Goal: Task Accomplishment & Management: Use online tool/utility

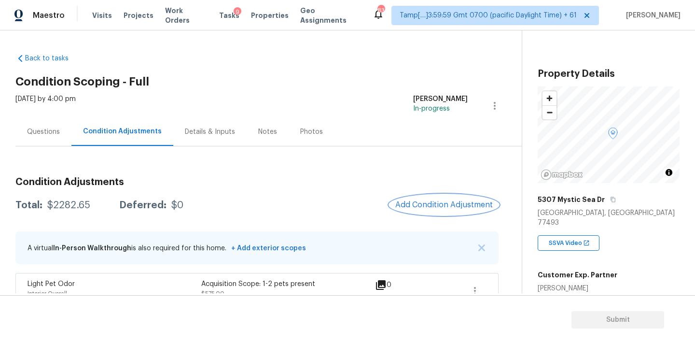
click at [420, 207] on span "Add Condition Adjustment" at bounding box center [443, 204] width 97 height 9
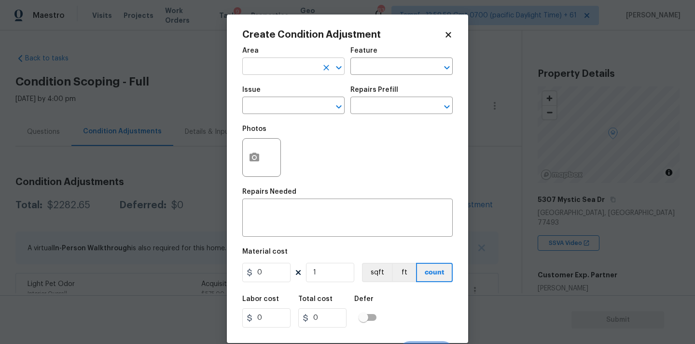
click at [279, 72] on input "text" at bounding box center [279, 67] width 75 height 15
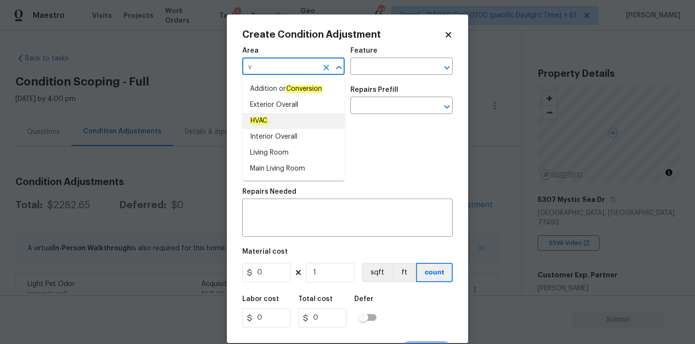
click at [277, 117] on li "HVAC" at bounding box center [293, 121] width 102 height 16
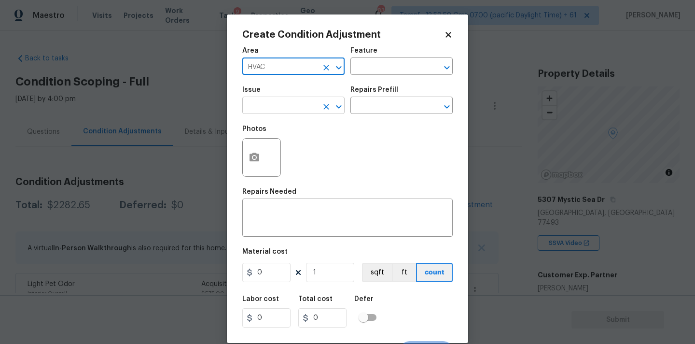
type input "HVAC"
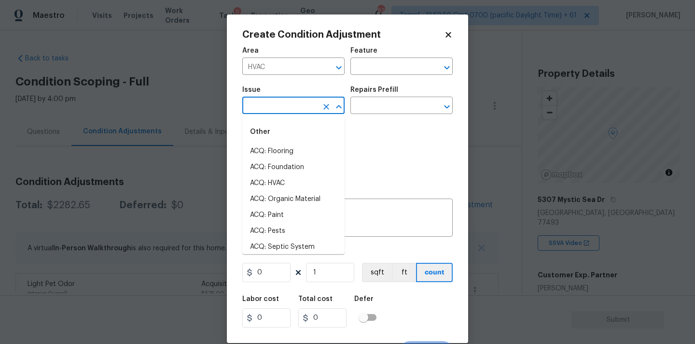
click at [290, 101] on input "text" at bounding box center [279, 106] width 75 height 15
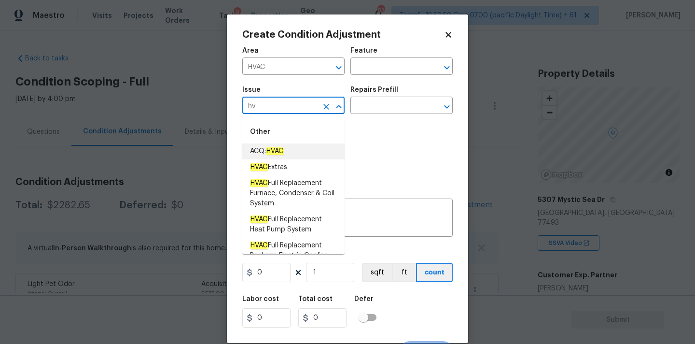
drag, startPoint x: 293, startPoint y: 150, endPoint x: 302, endPoint y: 147, distance: 9.3
click at [293, 150] on li "ACQ: HVAC" at bounding box center [293, 151] width 102 height 16
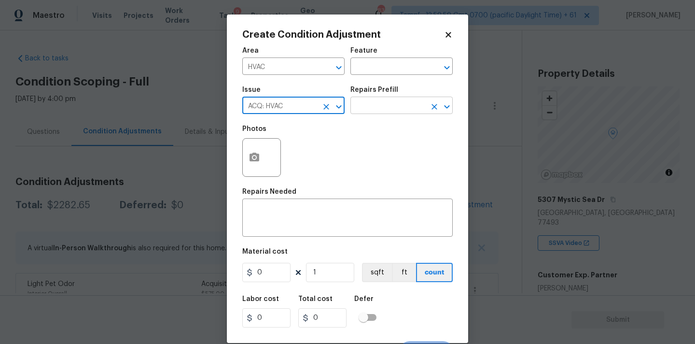
type input "ACQ: HVAC"
click at [399, 105] on input "text" at bounding box center [387, 106] width 75 height 15
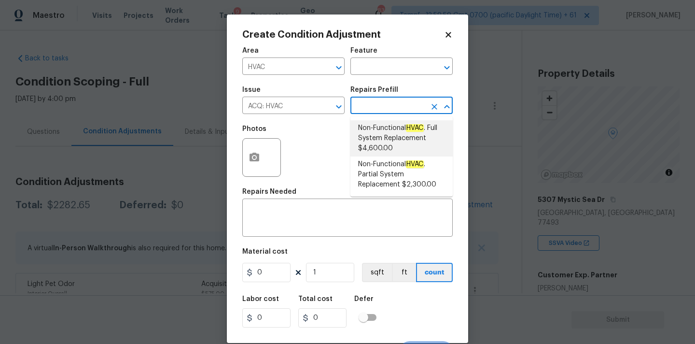
click at [394, 126] on span "Non-Functional HVAC . Full System Replacement $4,600.00" at bounding box center [401, 138] width 87 height 30
type input "Acquisition"
type textarea "Acquisition Scope: Full System Replacement"
type input "4600"
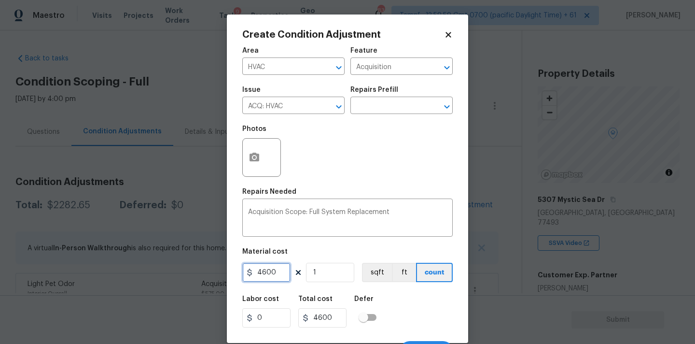
click at [282, 278] on input "4600" at bounding box center [266, 272] width 48 height 19
type input "2300"
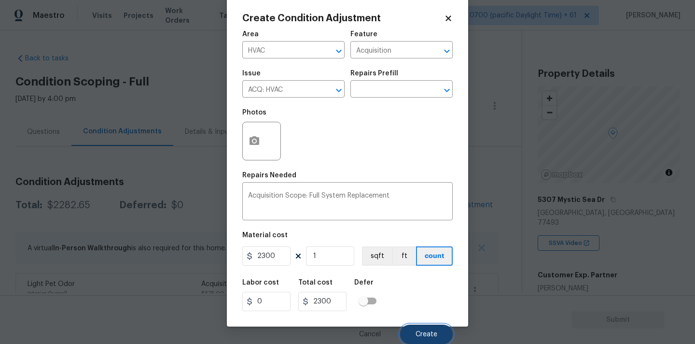
click at [420, 327] on button "Create" at bounding box center [426, 333] width 53 height 19
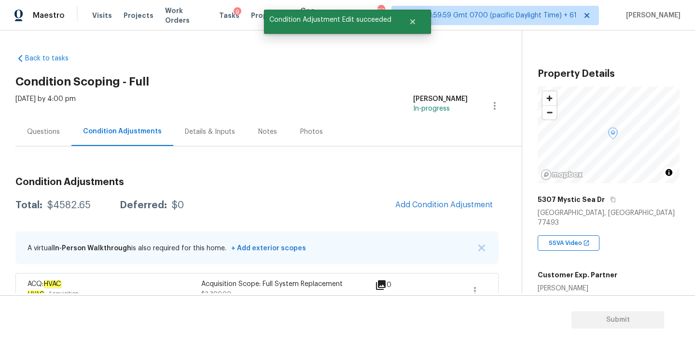
click at [54, 205] on div "$4582.65" at bounding box center [68, 205] width 43 height 10
copy div "$4582.65"
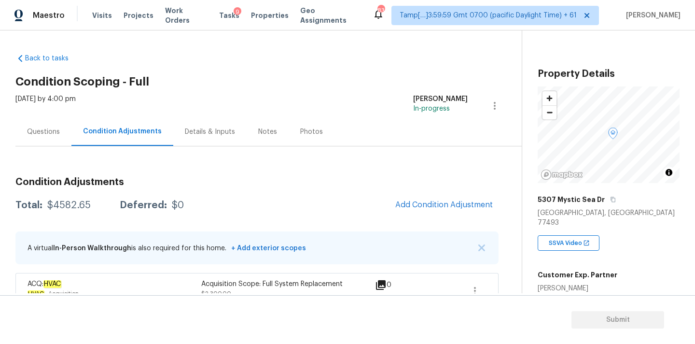
click at [64, 125] on div "Questions" at bounding box center [43, 131] width 56 height 28
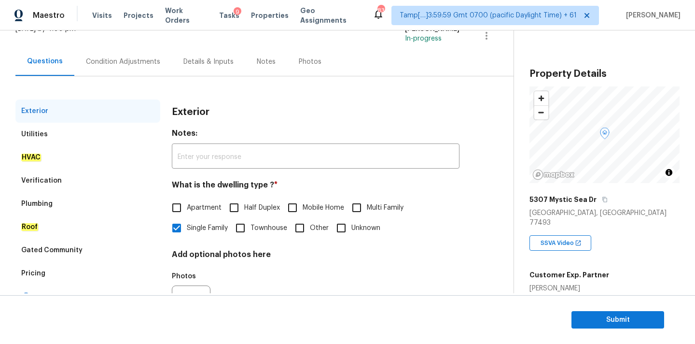
scroll to position [121, 0]
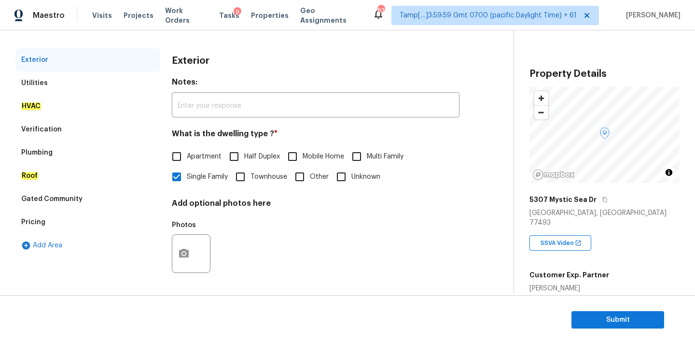
click at [69, 123] on div "Verification" at bounding box center [87, 129] width 145 height 23
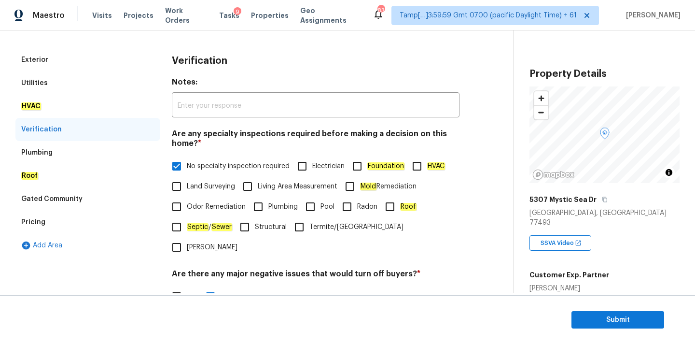
scroll to position [237, 0]
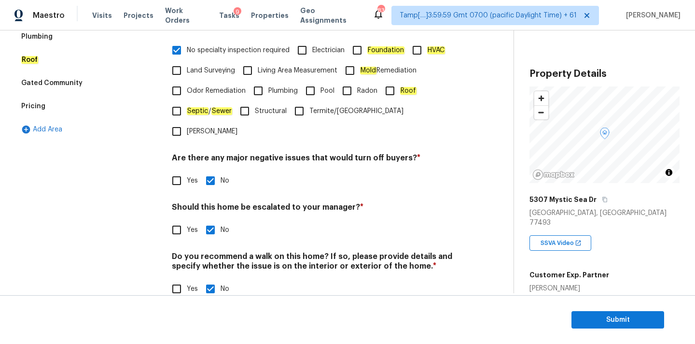
click at [187, 225] on span "Yes" at bounding box center [192, 230] width 11 height 10
click at [187, 220] on input "Yes" at bounding box center [177, 230] width 20 height 20
checkbox input "true"
checkbox input "false"
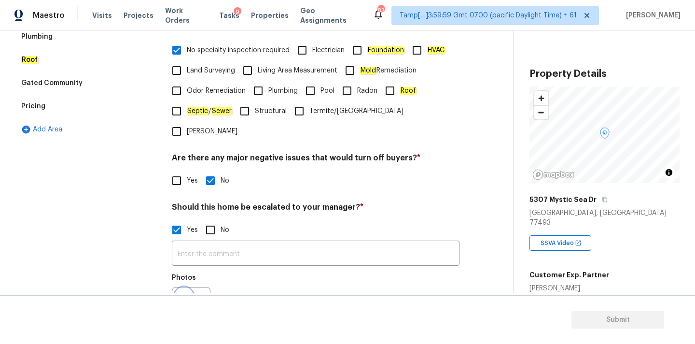
click at [188, 300] on icon "button" at bounding box center [184, 306] width 12 height 12
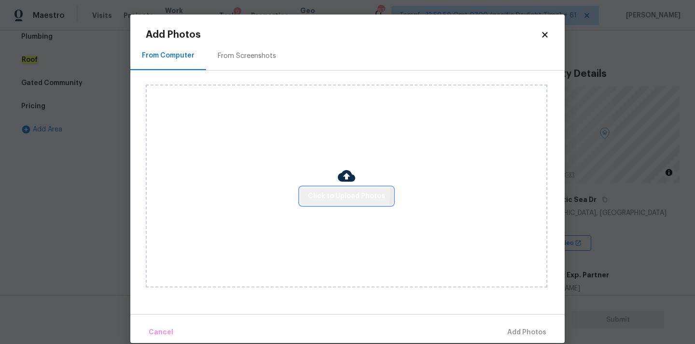
click at [323, 191] on span "Click to Upload Photos" at bounding box center [346, 196] width 77 height 12
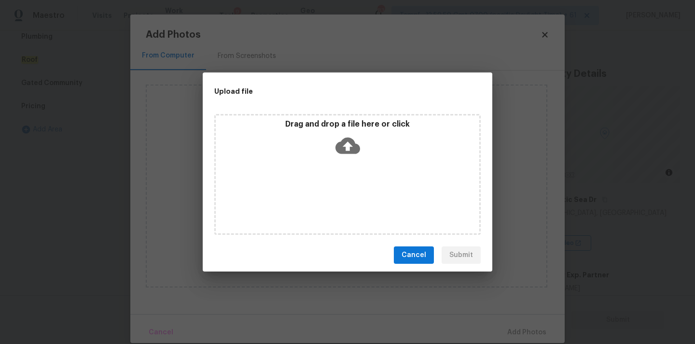
click at [351, 128] on p "Drag and drop a file here or click" at bounding box center [348, 124] width 264 height 10
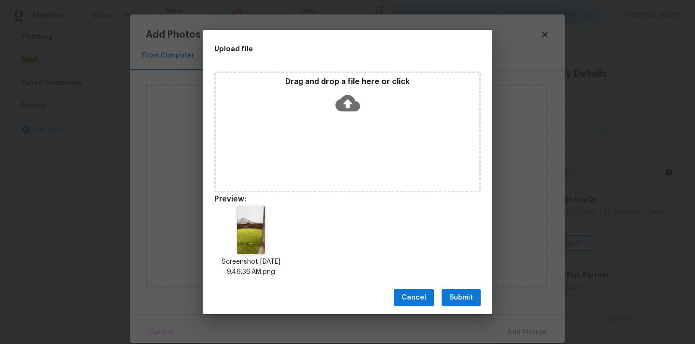
click at [463, 297] on span "Submit" at bounding box center [461, 298] width 24 height 12
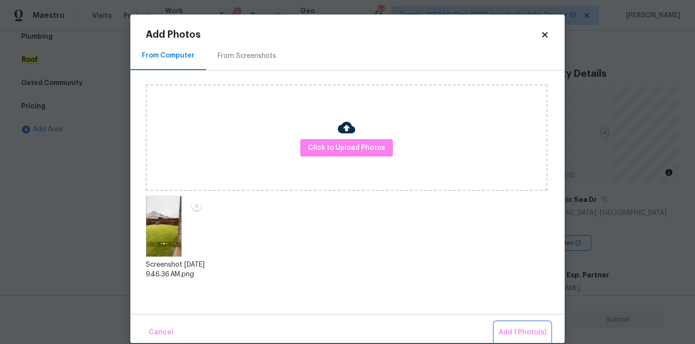
click at [520, 327] on span "Add 1 Photo(s)" at bounding box center [523, 332] width 48 height 12
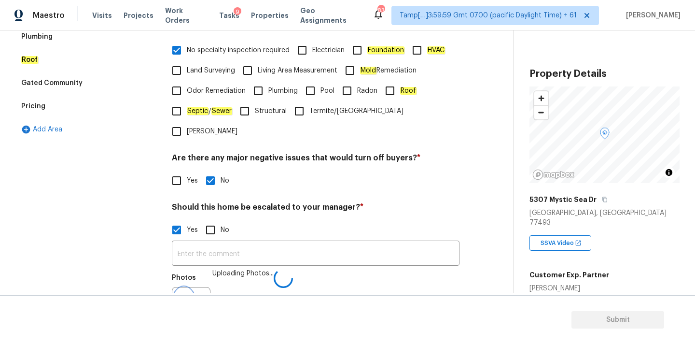
scroll to position [249, 0]
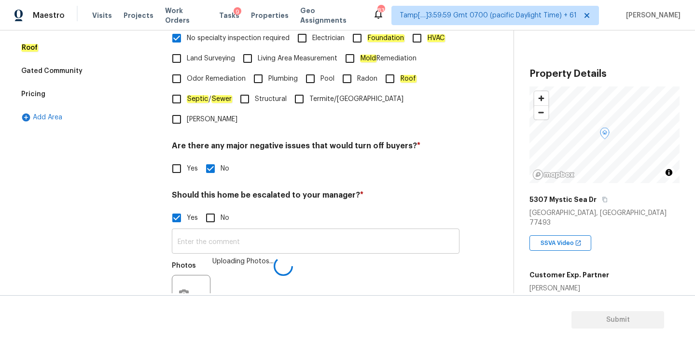
click at [201, 231] on input "text" at bounding box center [316, 242] width 288 height 23
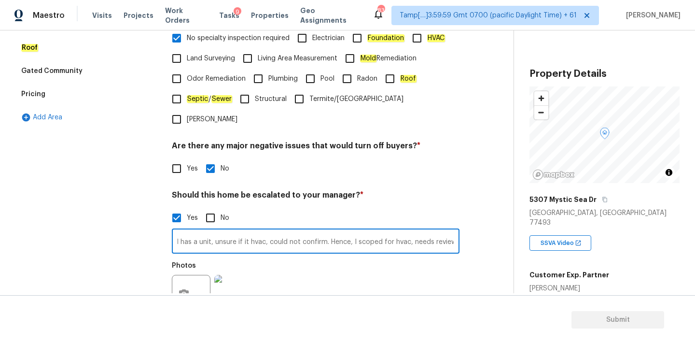
scroll to position [0, 30]
click at [223, 278] on img at bounding box center [233, 294] width 39 height 39
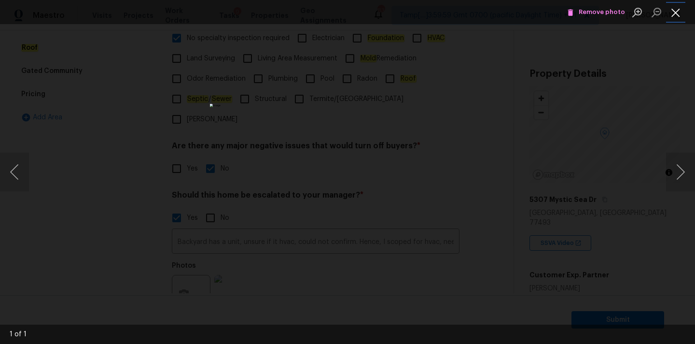
click at [680, 14] on button "Close lightbox" at bounding box center [675, 12] width 19 height 17
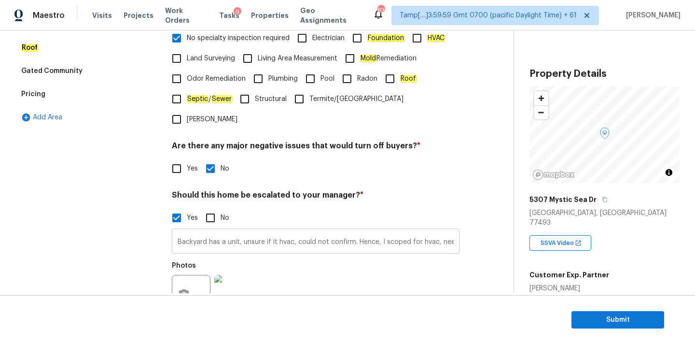
click at [368, 231] on input "Backyard has a unit, unsure if it hvac, could not confirm. Hence, I scoped for …" at bounding box center [316, 242] width 288 height 23
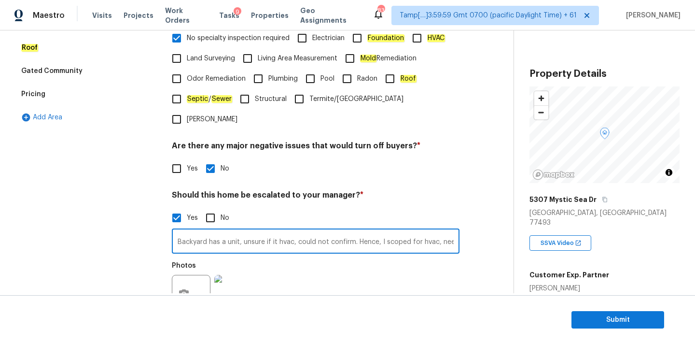
scroll to position [0, 30]
drag, startPoint x: 327, startPoint y: 223, endPoint x: 334, endPoint y: 248, distance: 26.0
click at [327, 231] on input "Backyard has a unit, unsure if it hvac, could not confirm. Hence, I scoped for …" at bounding box center [316, 242] width 288 height 23
click at [325, 231] on input "Backyard has a unit, unsure if it hvac, could not confirm. Hence, I scoped for …" at bounding box center [316, 242] width 288 height 23
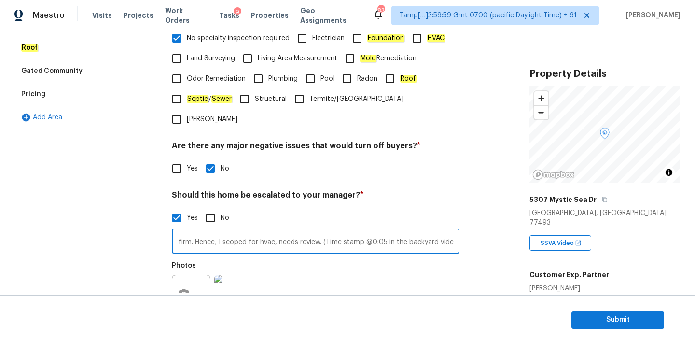
scroll to position [0, 166]
type input "Backyard has a unit, unsure if it hvac, could not confirm. Hence, I scoped for …"
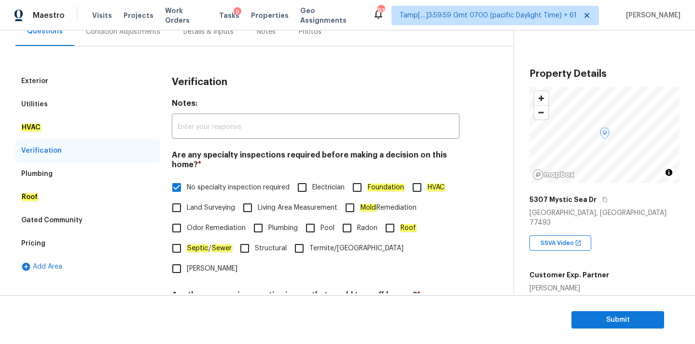
scroll to position [68, 0]
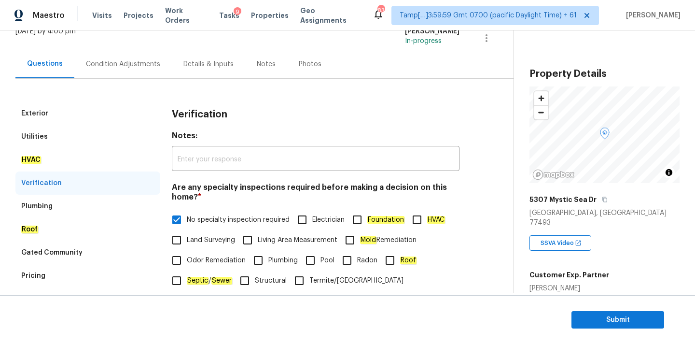
click at [134, 58] on div "Condition Adjustments" at bounding box center [122, 64] width 97 height 28
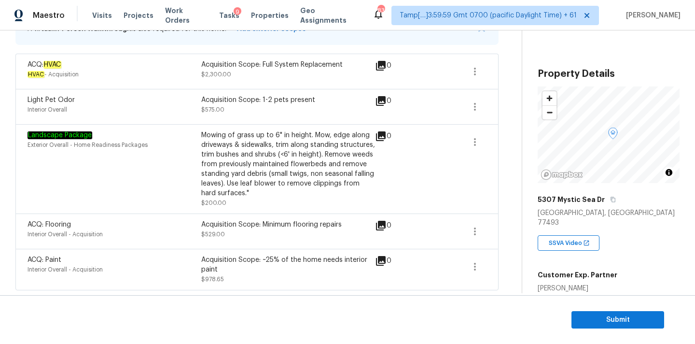
scroll to position [132, 0]
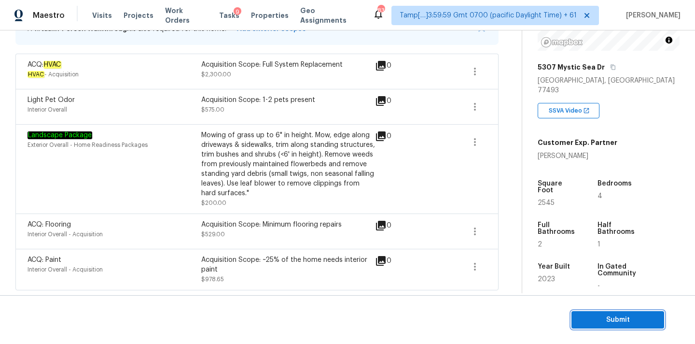
click at [604, 320] on span "Submit" at bounding box center [617, 320] width 77 height 12
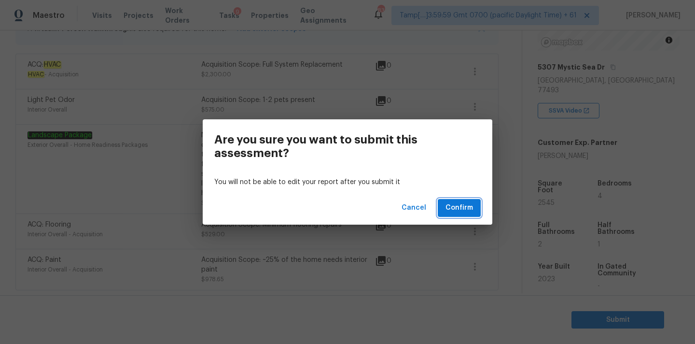
click at [469, 209] on span "Confirm" at bounding box center [459, 208] width 28 height 12
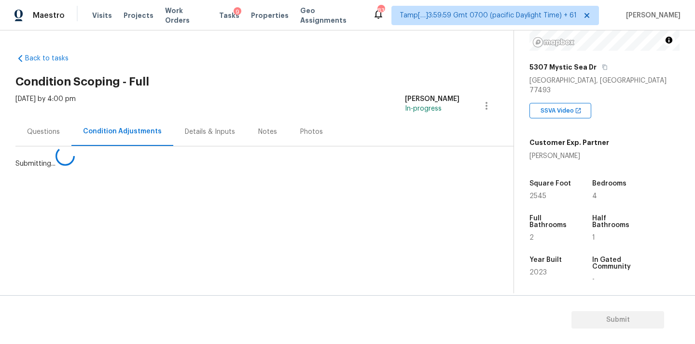
scroll to position [0, 0]
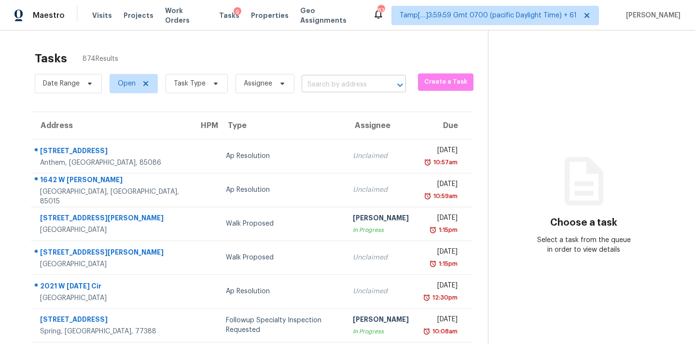
click at [321, 80] on input "text" at bounding box center [340, 84] width 77 height 15
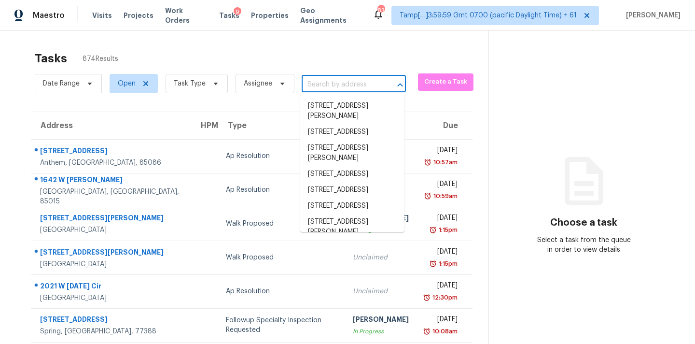
paste input "[STREET_ADDRESS][PERSON_NAME][PERSON_NAME]"
type input "[STREET_ADDRESS][PERSON_NAME][PERSON_NAME]"
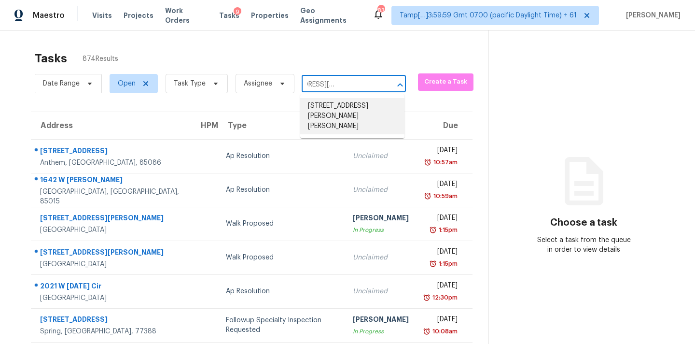
click at [331, 112] on li "[STREET_ADDRESS][PERSON_NAME][PERSON_NAME]" at bounding box center [352, 116] width 104 height 36
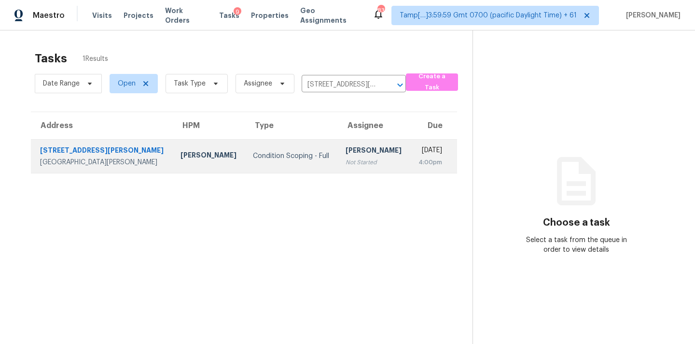
click at [346, 155] on div "[PERSON_NAME]" at bounding box center [374, 151] width 57 height 12
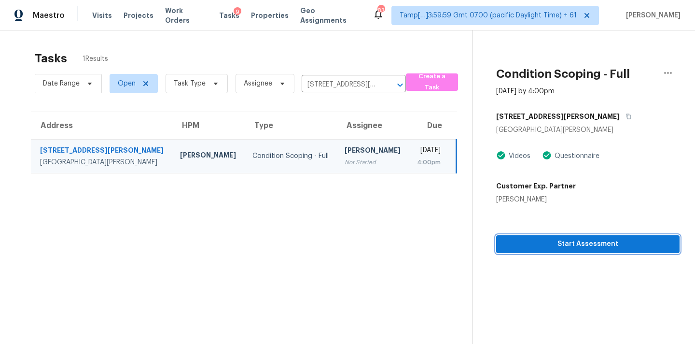
click at [541, 249] on span "Start Assessment" at bounding box center [588, 244] width 168 height 12
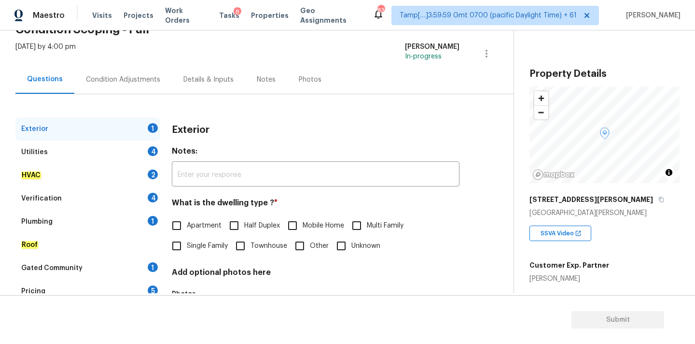
scroll to position [105, 0]
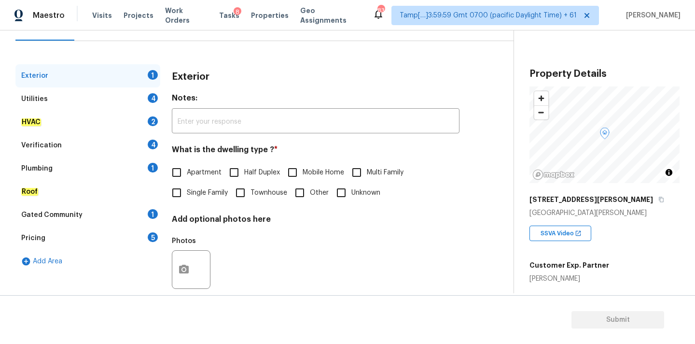
click at [213, 196] on span "Single Family" at bounding box center [207, 193] width 41 height 10
click at [187, 196] on input "Single Family" at bounding box center [177, 192] width 20 height 20
checkbox input "true"
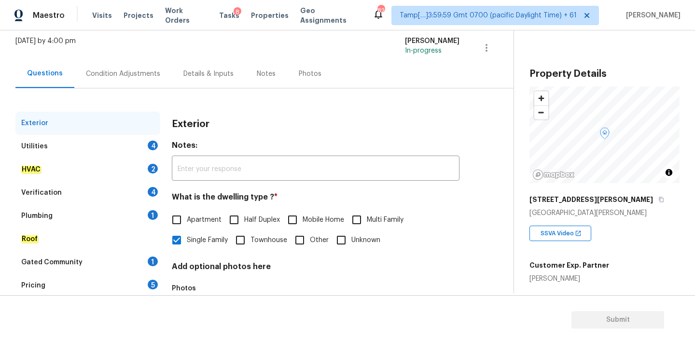
click at [139, 76] on div "Condition Adjustments" at bounding box center [123, 74] width 74 height 10
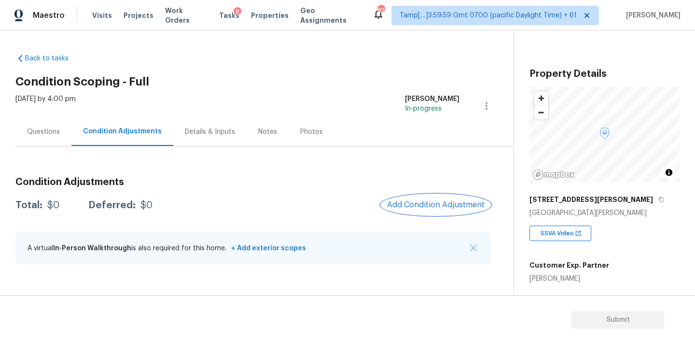
click at [434, 207] on span "Add Condition Adjustment" at bounding box center [435, 204] width 97 height 9
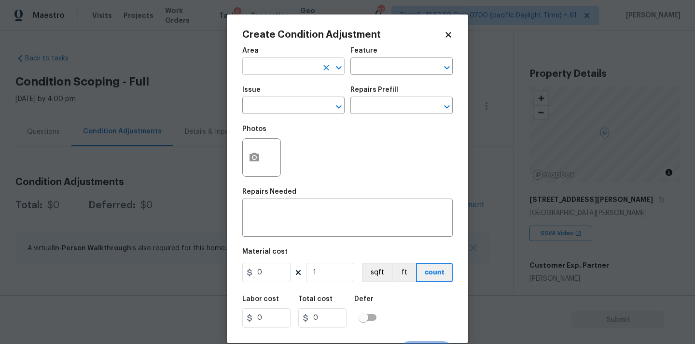
click at [292, 68] on input "text" at bounding box center [279, 67] width 75 height 15
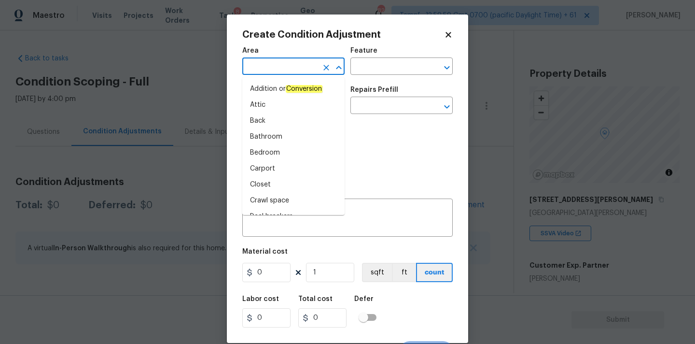
type input "i"
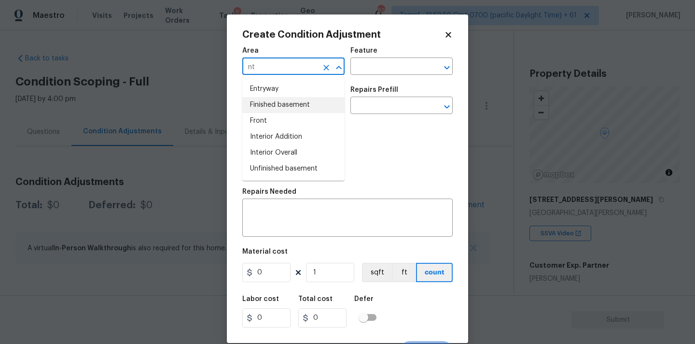
type input "n"
click at [289, 107] on li "Interior Overall" at bounding box center [293, 105] width 102 height 16
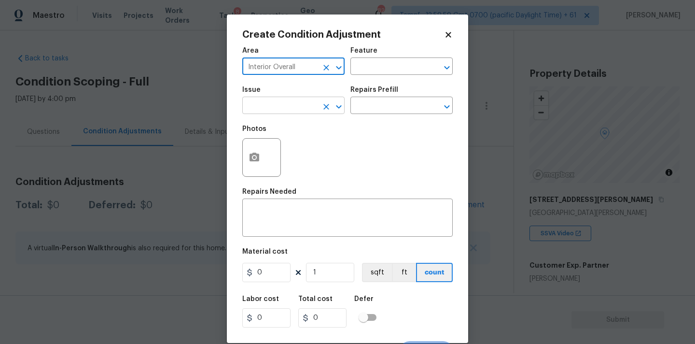
type input "Interior Overall"
click at [289, 107] on input "text" at bounding box center [279, 106] width 75 height 15
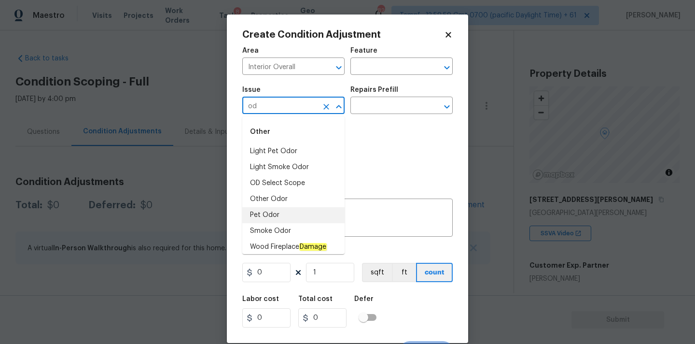
click at [280, 209] on li "Pet Odor" at bounding box center [293, 215] width 102 height 16
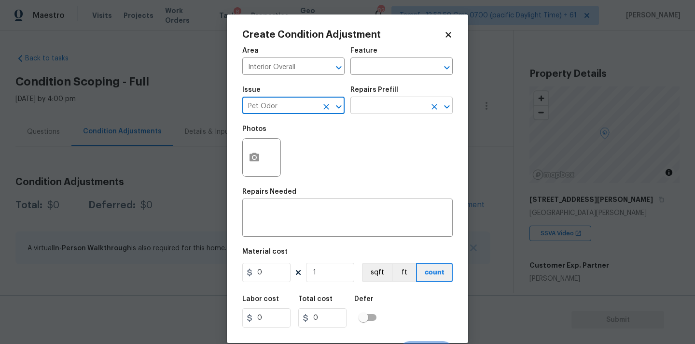
type input "Pet Odor"
click at [382, 112] on input "text" at bounding box center [387, 106] width 75 height 15
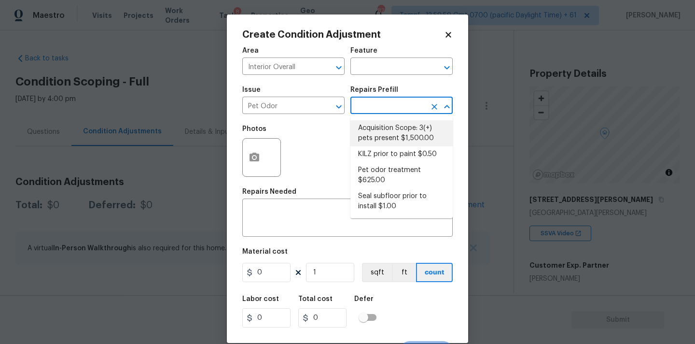
click at [387, 128] on li "Acquisition Scope: 3(+) pets present $1,500.00" at bounding box center [401, 133] width 102 height 26
type textarea "Acquisition Scope: 3(+) pets present"
type input "1500"
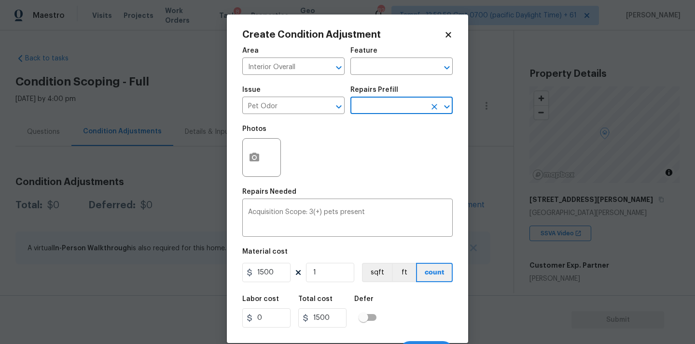
scroll to position [17, 0]
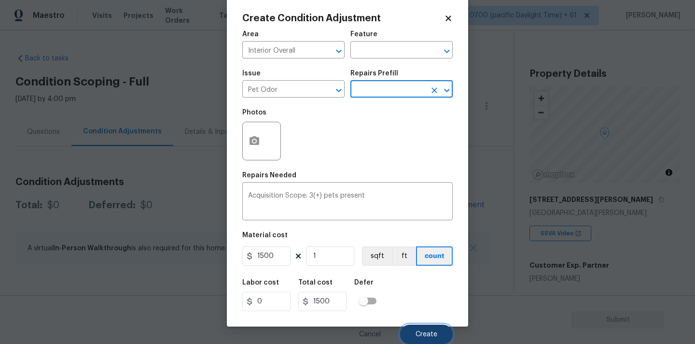
click at [418, 329] on button "Create" at bounding box center [426, 333] width 53 height 19
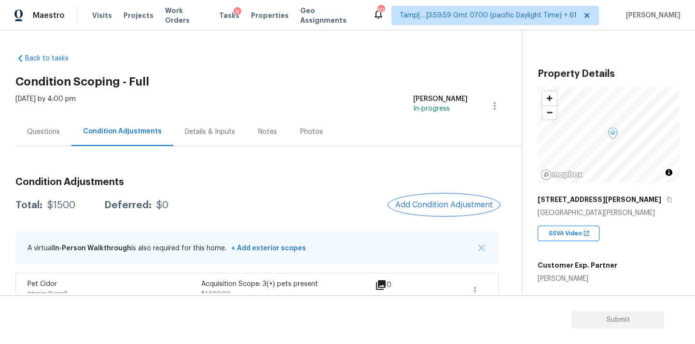
scroll to position [18, 0]
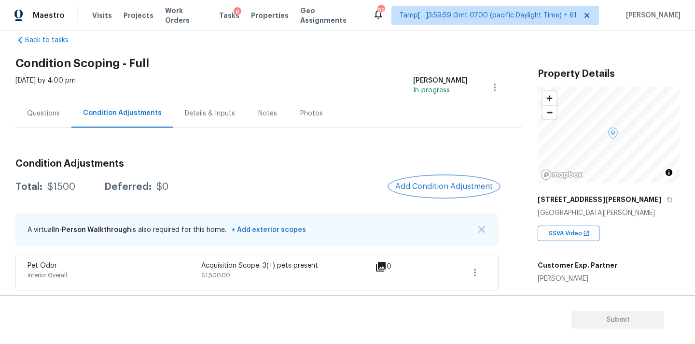
click at [421, 190] on span "Add Condition Adjustment" at bounding box center [443, 186] width 97 height 9
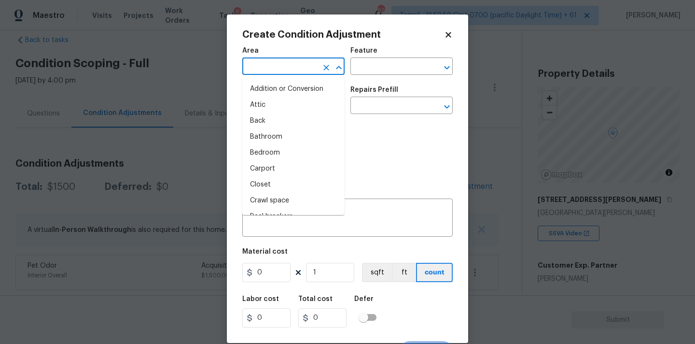
click at [292, 68] on input "text" at bounding box center [279, 67] width 75 height 15
click at [446, 33] on icon at bounding box center [447, 34] width 5 height 5
